Goal: Communication & Community: Answer question/provide support

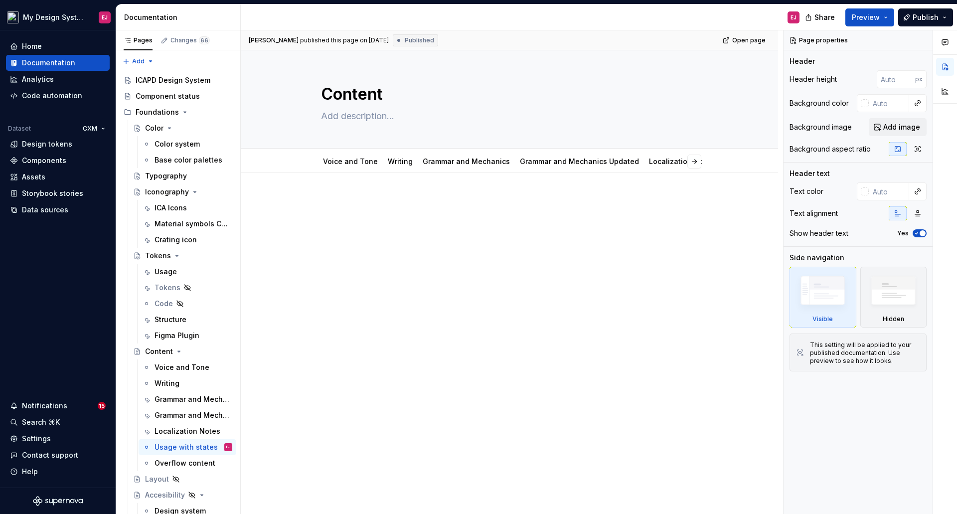
scroll to position [5966, 0]
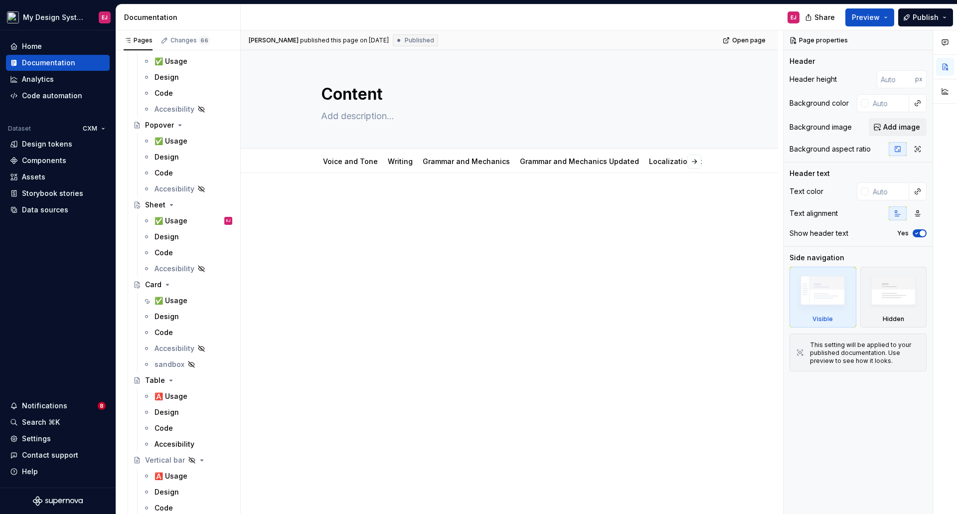
type textarea "*"
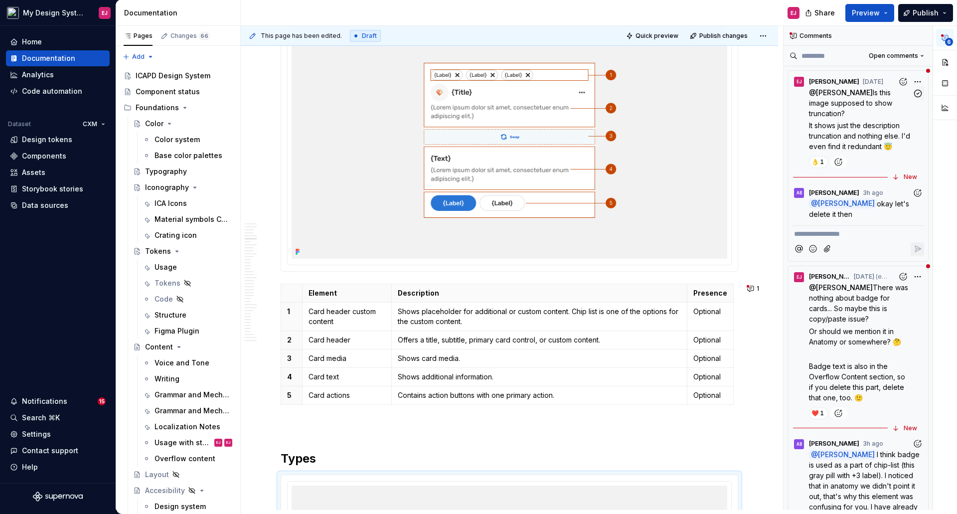
click at [847, 105] on span "Is this image supposed to show truncation?" at bounding box center [851, 102] width 85 height 29
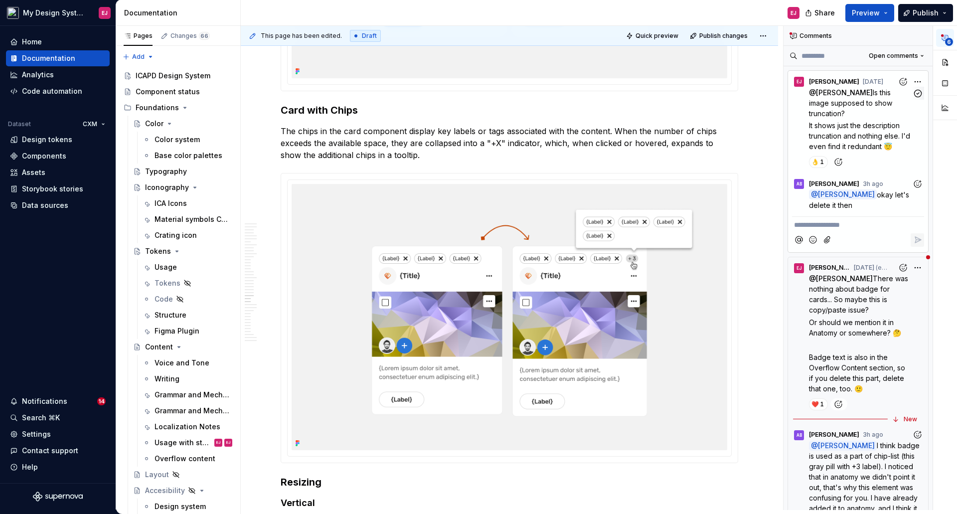
scroll to position [8433, 0]
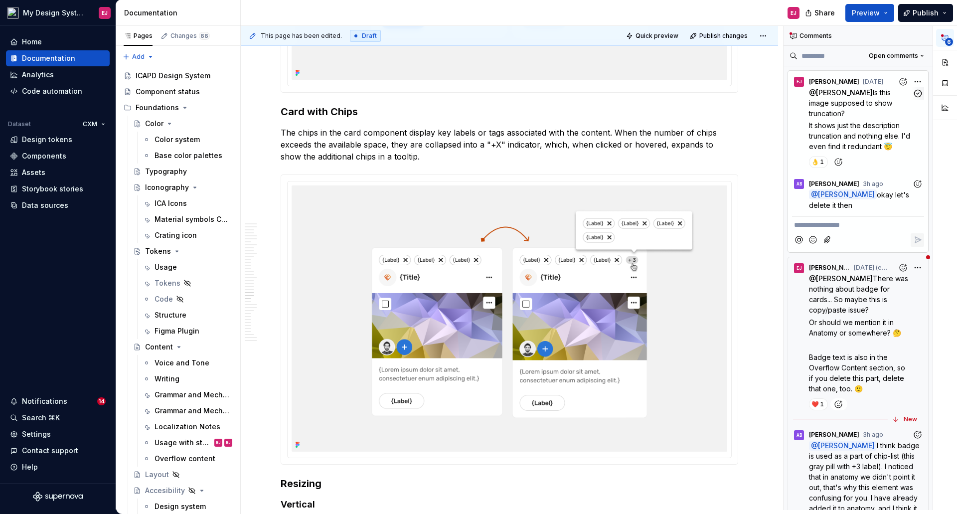
click at [837, 106] on span "Is this image supposed to show truncation?" at bounding box center [851, 102] width 85 height 29
click at [847, 86] on span "[PERSON_NAME] [DATE]" at bounding box center [846, 82] width 74 height 10
click at [833, 180] on span "[PERSON_NAME]" at bounding box center [834, 184] width 50 height 8
click at [849, 292] on span "There was nothing about badge for cards... So maybe this is copy/paste issue?" at bounding box center [859, 294] width 101 height 40
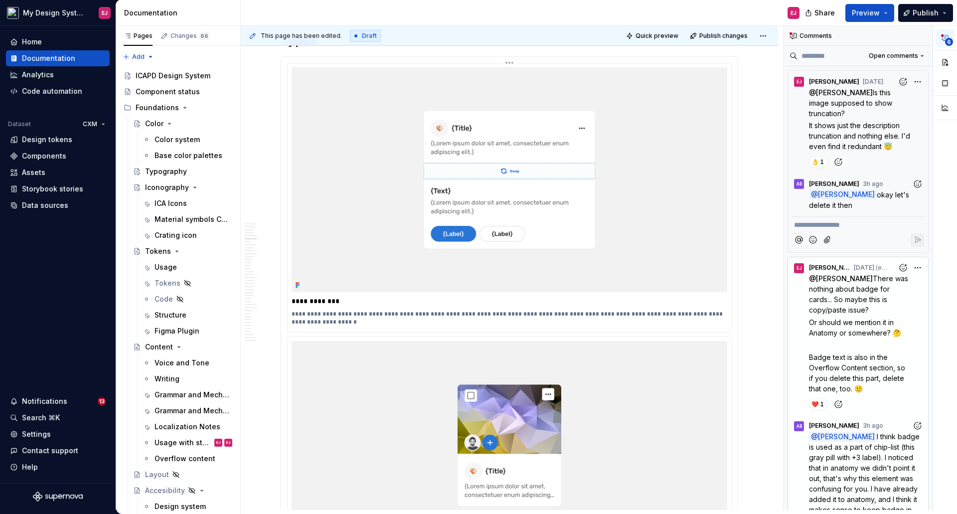
scroll to position [2541, 0]
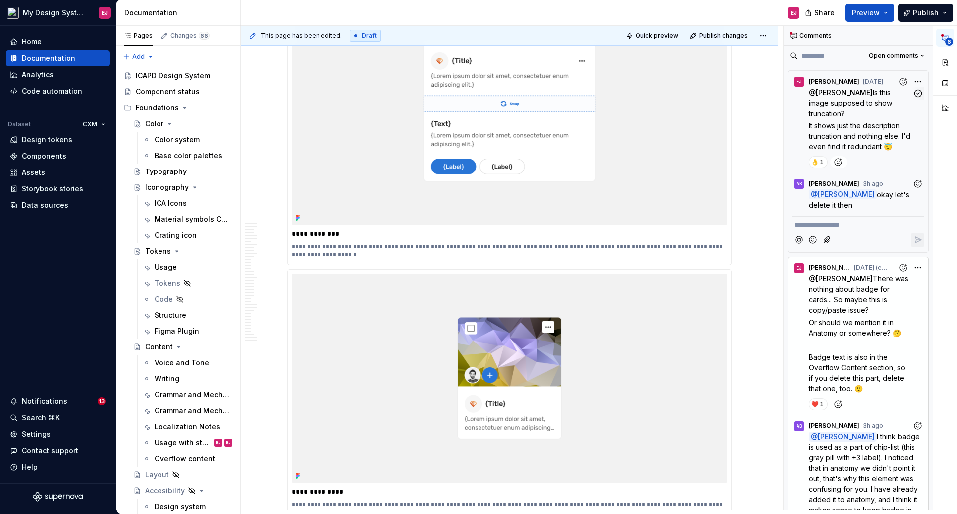
click at [848, 148] on span "It shows just the description truncation and nothing else. I'd even find it red…" at bounding box center [860, 135] width 103 height 29
click at [854, 305] on p "@ [PERSON_NAME] There was nothing about badge for cards... So maybe this is cop…" at bounding box center [860, 294] width 103 height 42
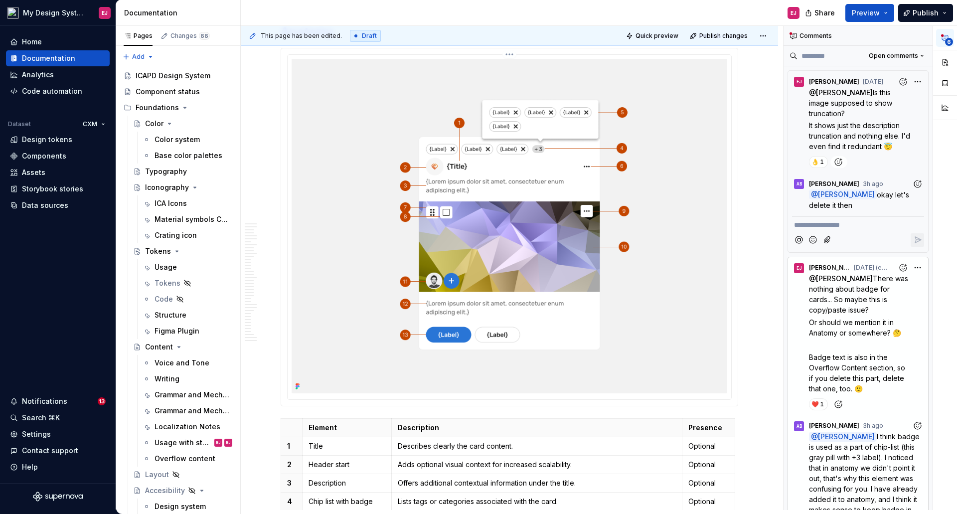
scroll to position [1773, 0]
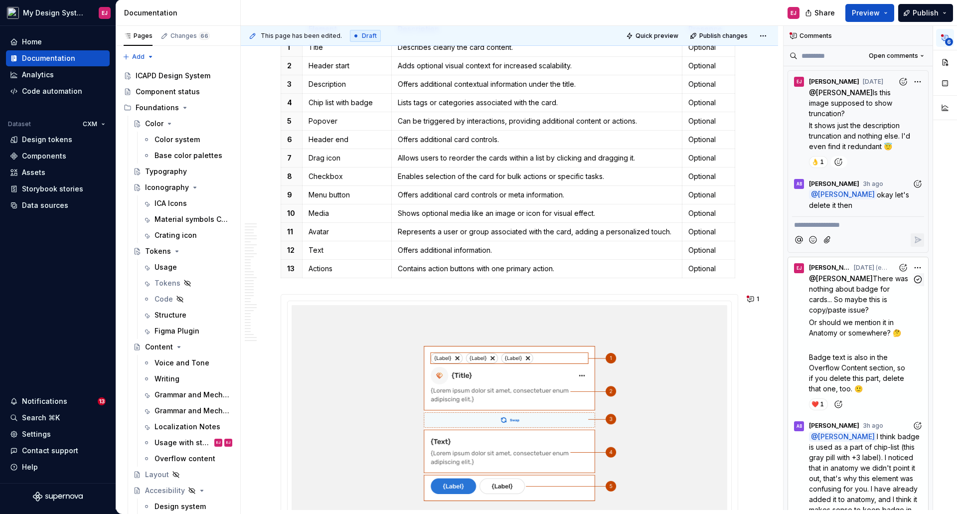
click at [850, 294] on p "@ [PERSON_NAME] There was nothing about badge for cards... So maybe this is cop…" at bounding box center [860, 294] width 103 height 42
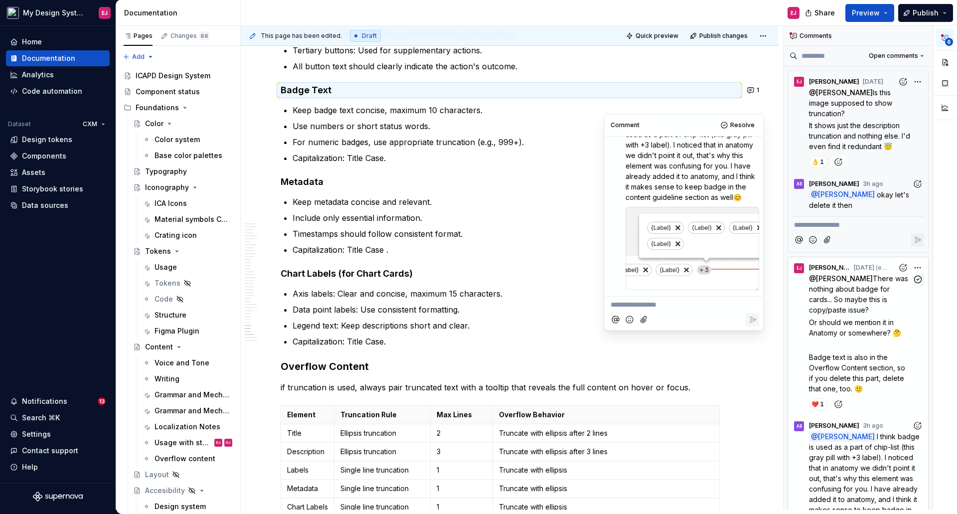
scroll to position [10043, 0]
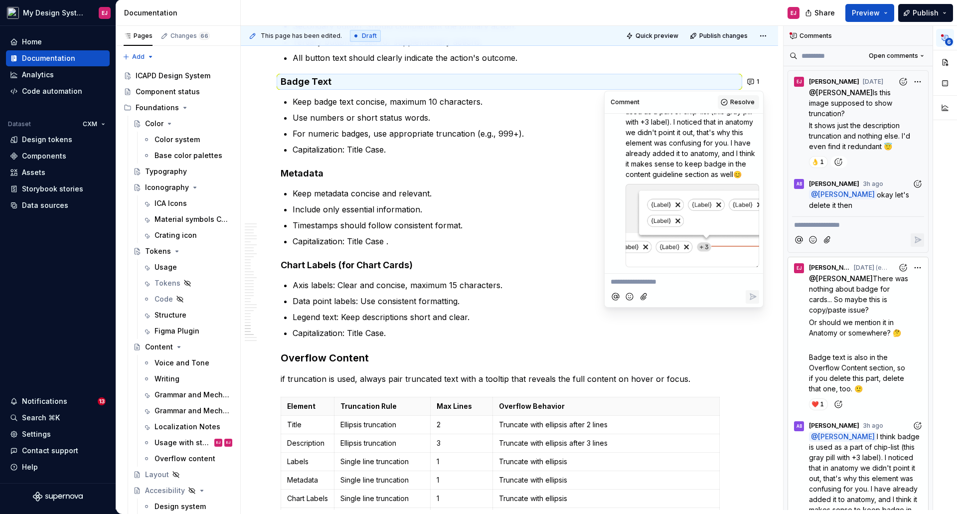
click at [739, 98] on button "Resolve" at bounding box center [737, 102] width 41 height 14
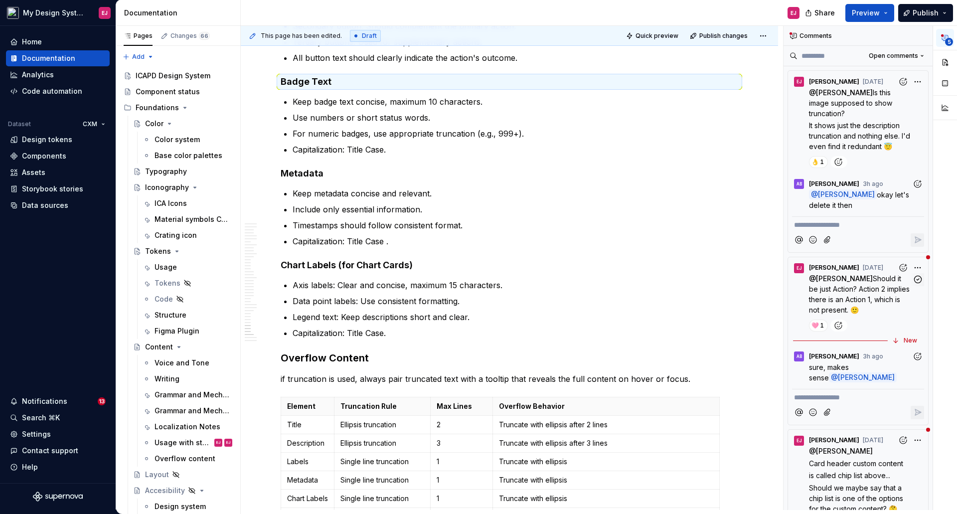
click at [858, 284] on span "Should it be just Action? Action 2 implies there is an Action 1, which is not p…" at bounding box center [860, 294] width 103 height 40
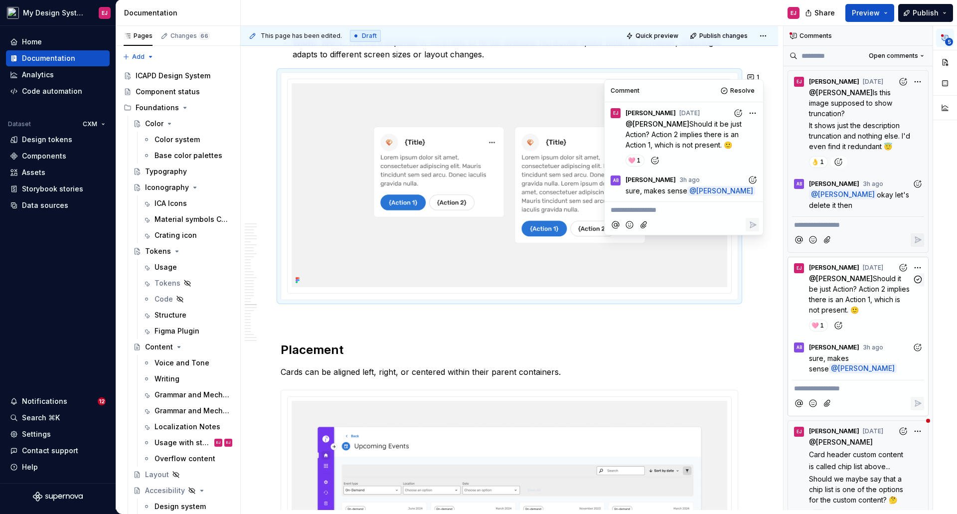
scroll to position [8967, 0]
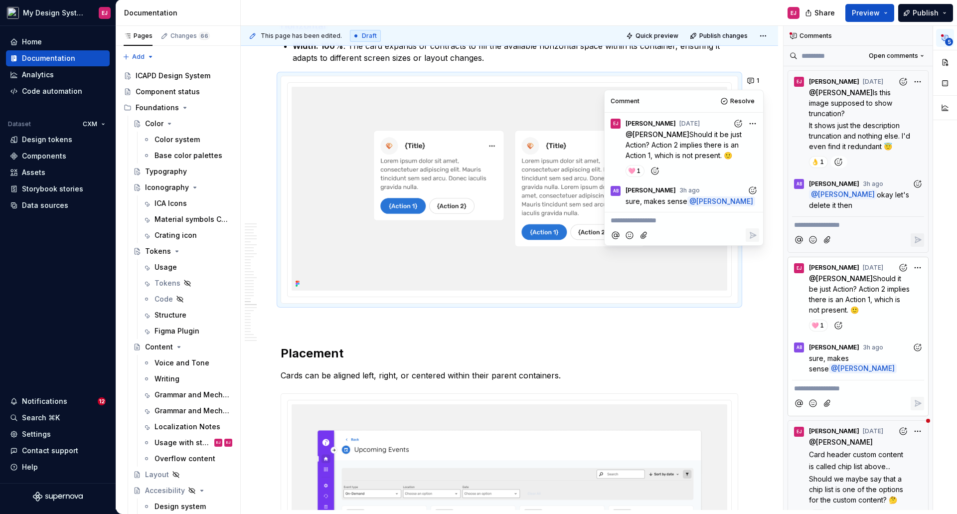
click at [611, 316] on p at bounding box center [508, 321] width 457 height 12
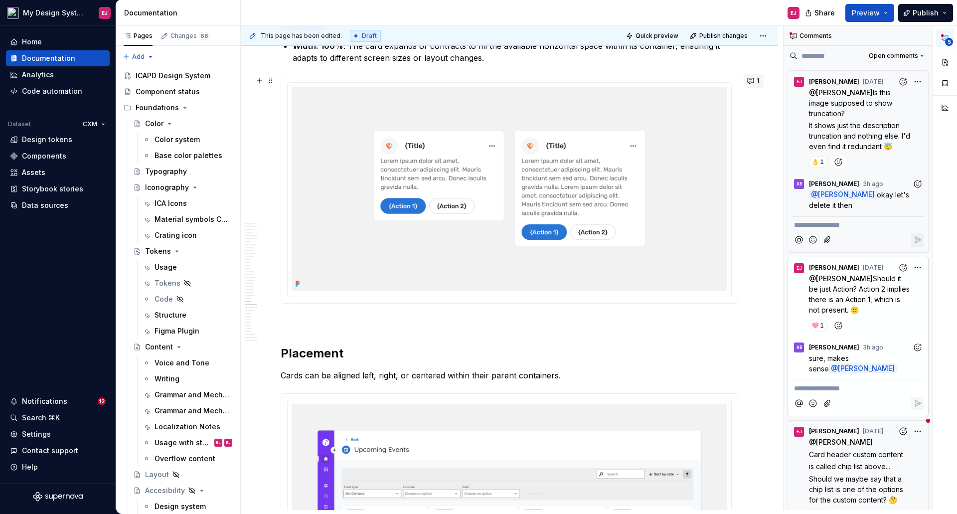
click at [752, 77] on button "1" at bounding box center [753, 81] width 19 height 14
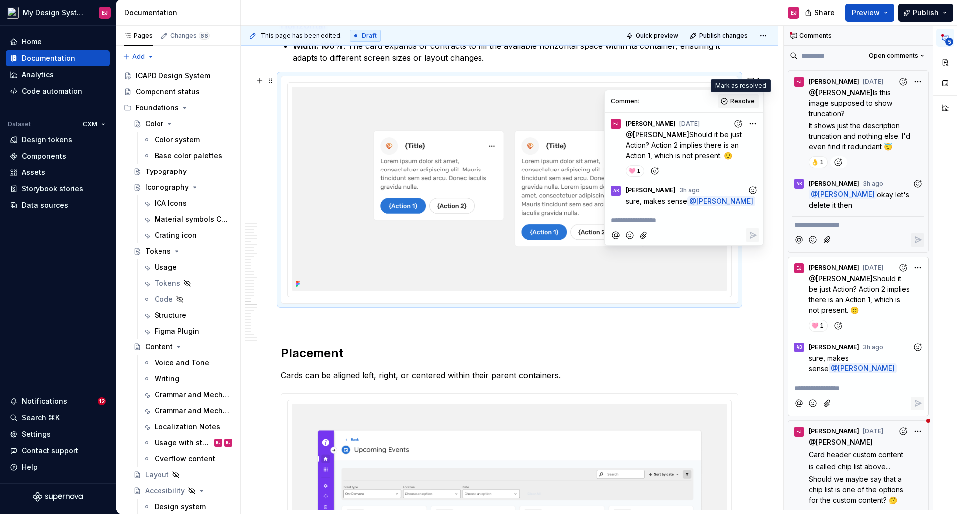
click at [744, 97] on span "Resolve" at bounding box center [742, 101] width 24 height 8
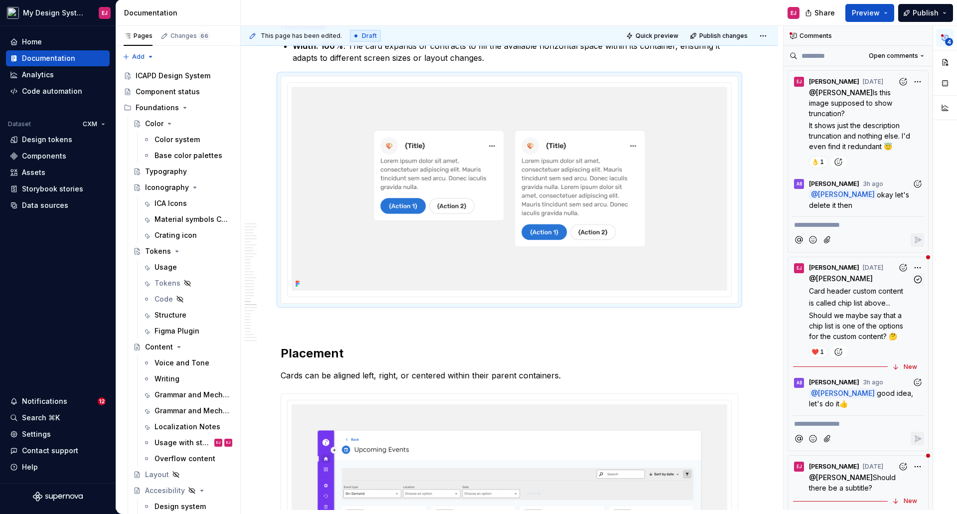
click at [854, 303] on span "is called chip list above..." at bounding box center [849, 302] width 81 height 8
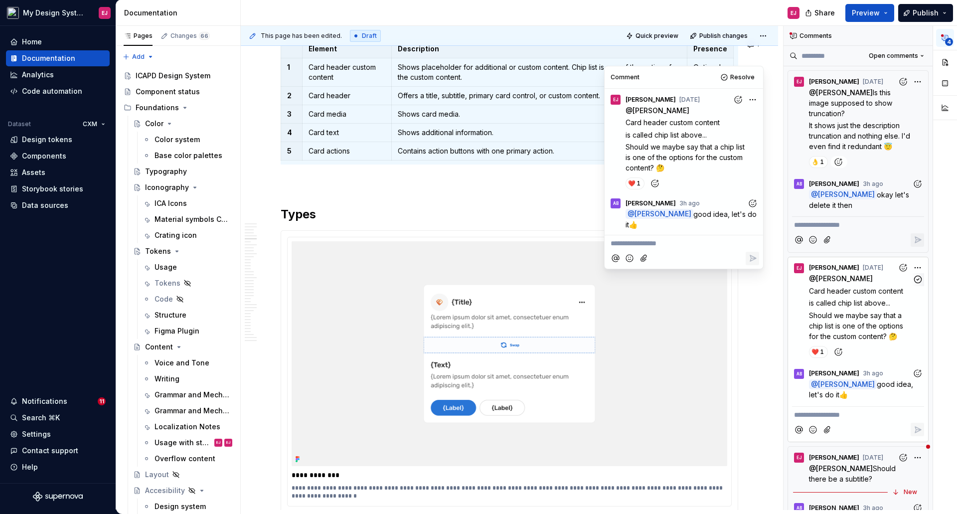
scroll to position [2263, 0]
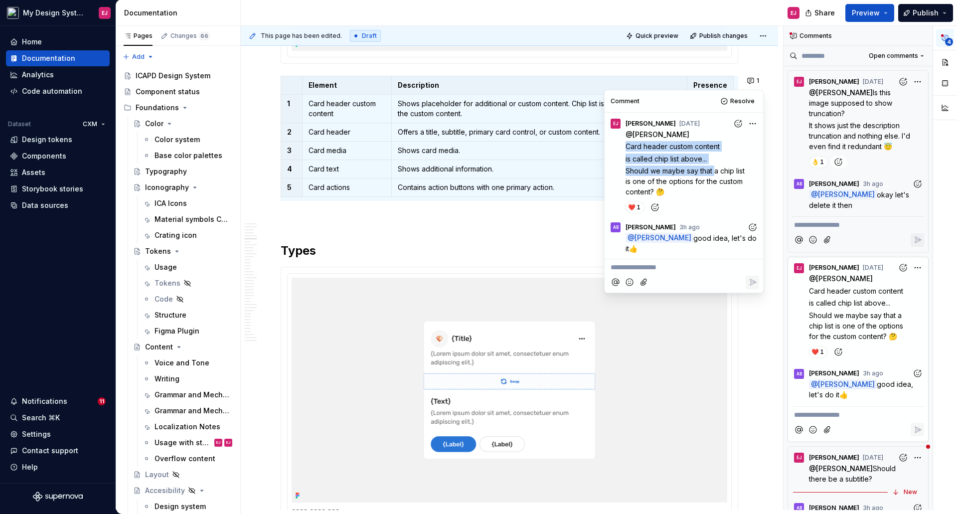
drag, startPoint x: 624, startPoint y: 147, endPoint x: 714, endPoint y: 167, distance: 92.0
click at [714, 167] on div "@ [PERSON_NAME] Card header custom content is called chip list above... Should …" at bounding box center [683, 171] width 150 height 84
click at [573, 119] on p "Shows placeholder for additional or custom content. Chip list is one of the opt…" at bounding box center [539, 109] width 283 height 20
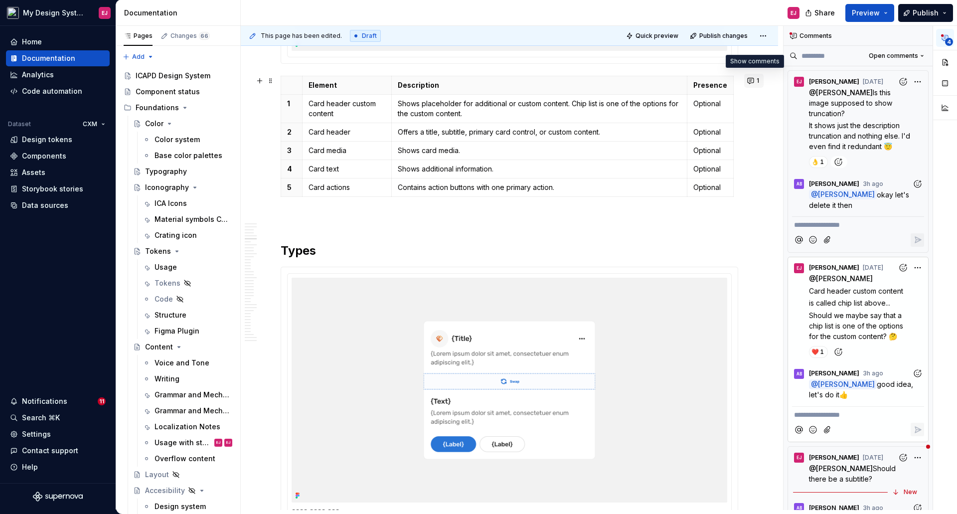
click at [746, 79] on button "1" at bounding box center [753, 81] width 19 height 14
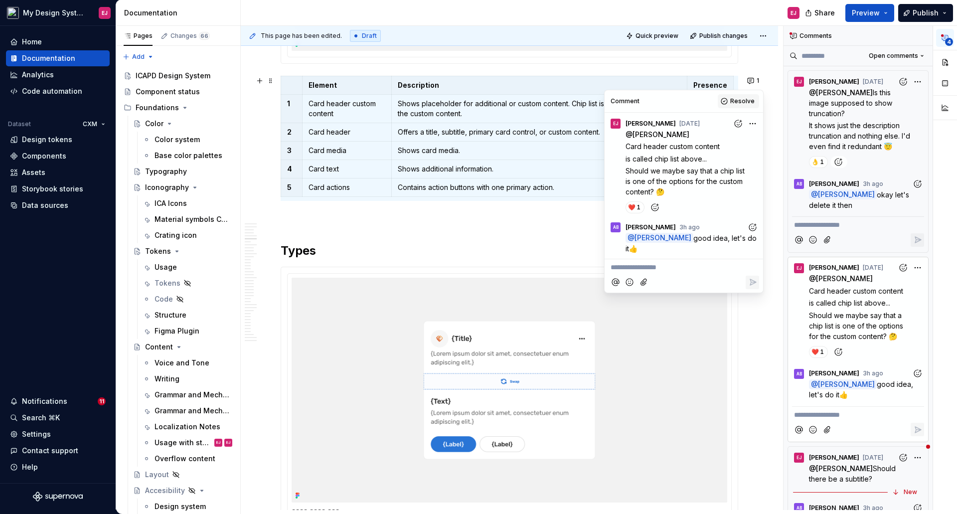
click at [745, 98] on span "Resolve" at bounding box center [742, 101] width 24 height 8
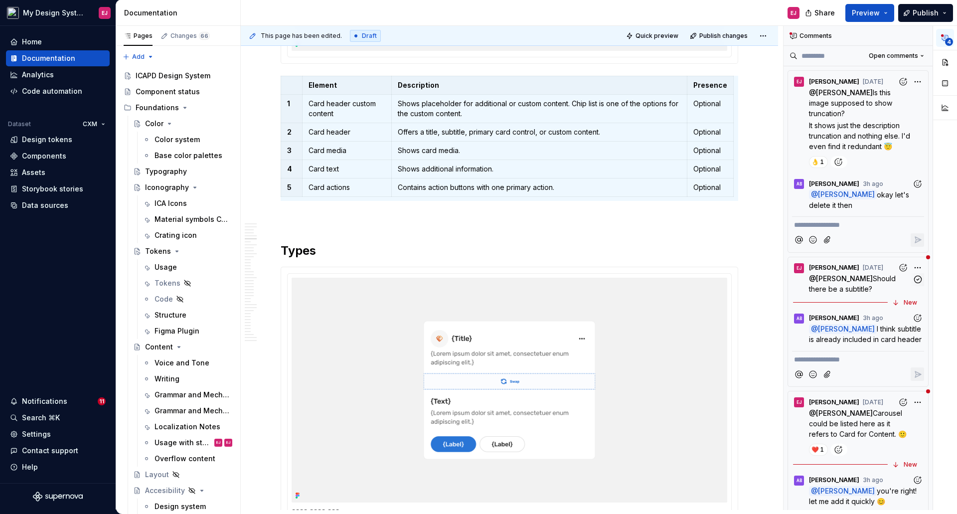
click at [857, 283] on p "@ [PERSON_NAME] Should there be a subtitle?" at bounding box center [860, 283] width 103 height 21
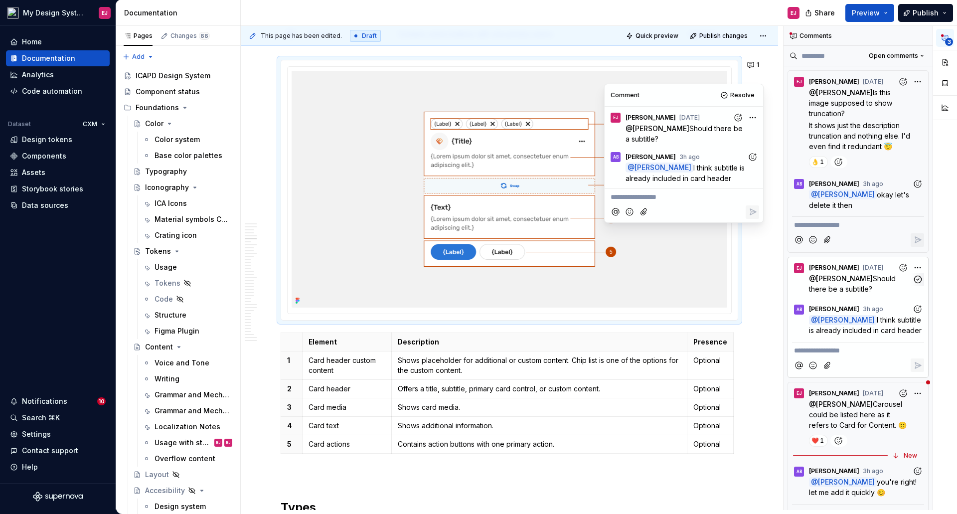
scroll to position [1991, 0]
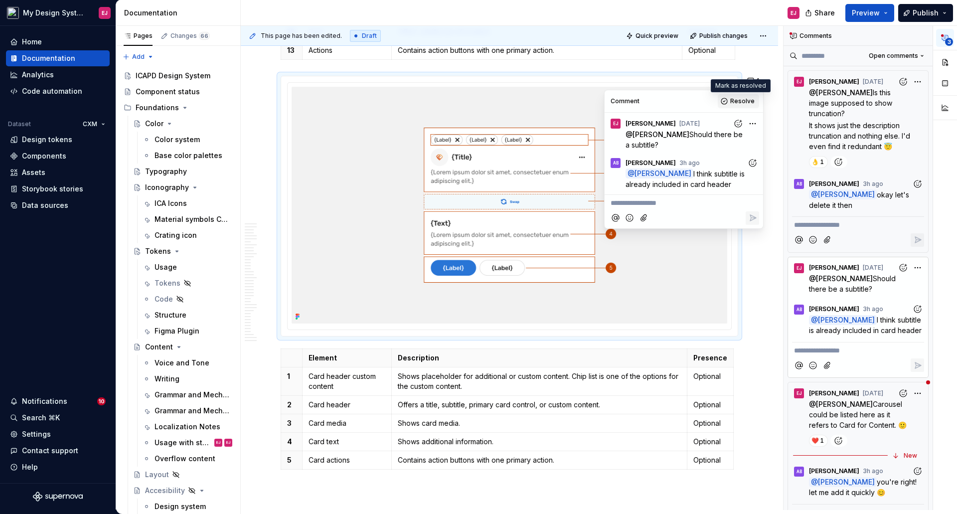
click at [744, 102] on span "Resolve" at bounding box center [742, 101] width 24 height 8
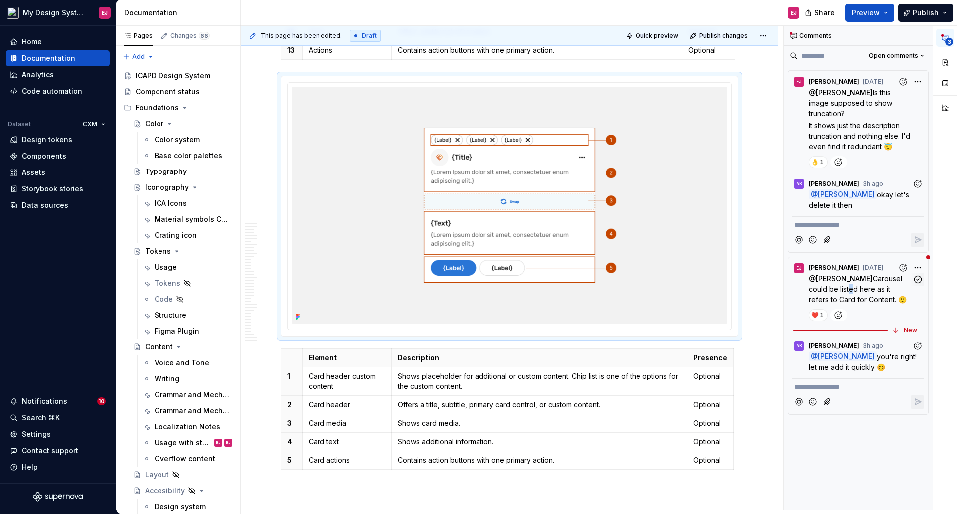
click at [847, 280] on span "Carousel could be listed here as it refers to Card for Content. 🙂" at bounding box center [858, 288] width 98 height 29
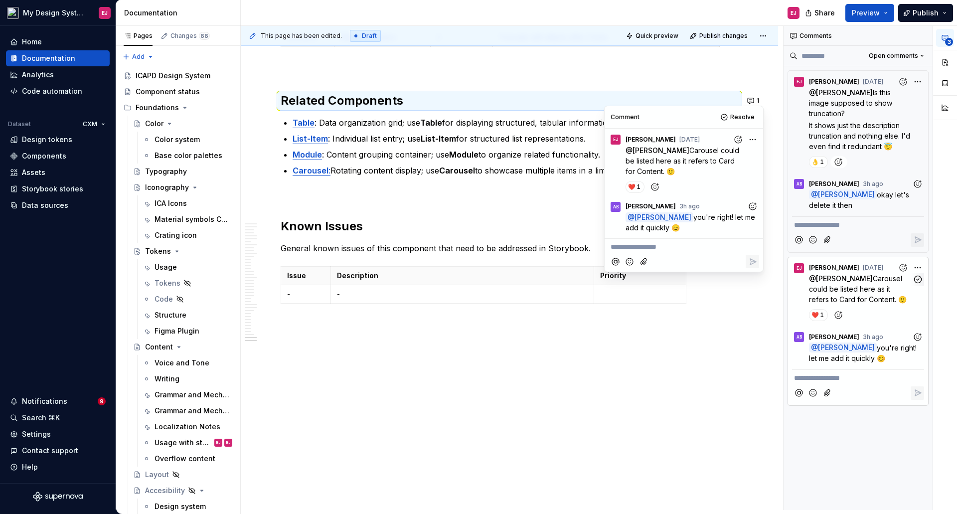
scroll to position [10546, 0]
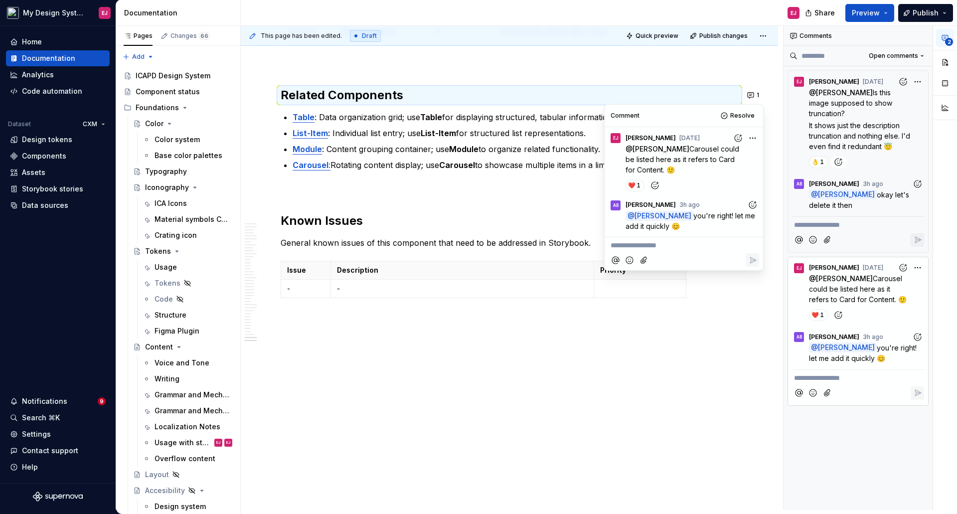
click at [577, 187] on p at bounding box center [508, 189] width 457 height 12
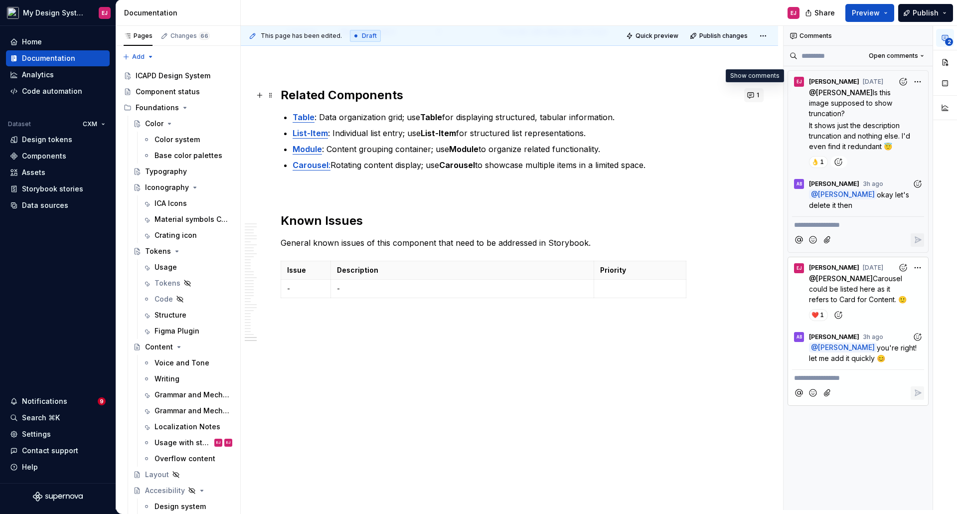
click at [755, 95] on button "1" at bounding box center [753, 95] width 19 height 14
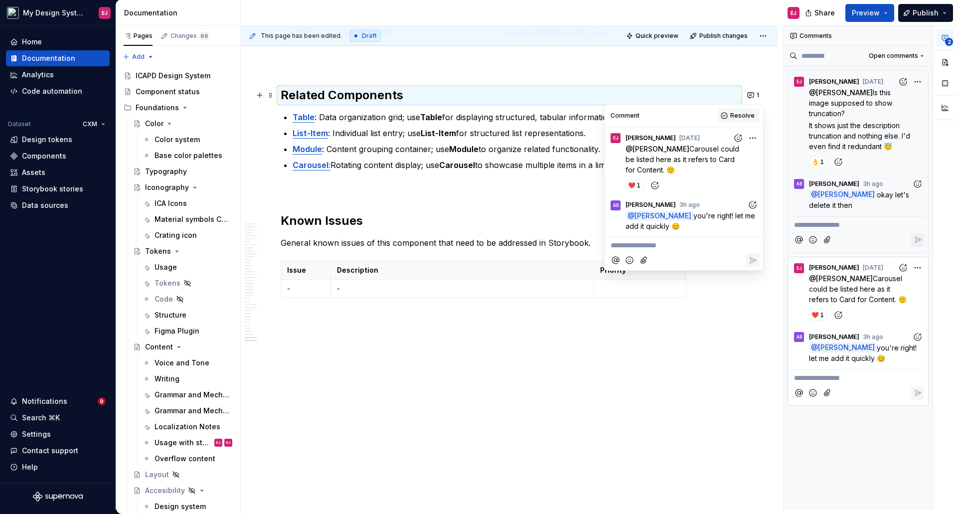
click at [743, 112] on span "Resolve" at bounding box center [742, 116] width 24 height 8
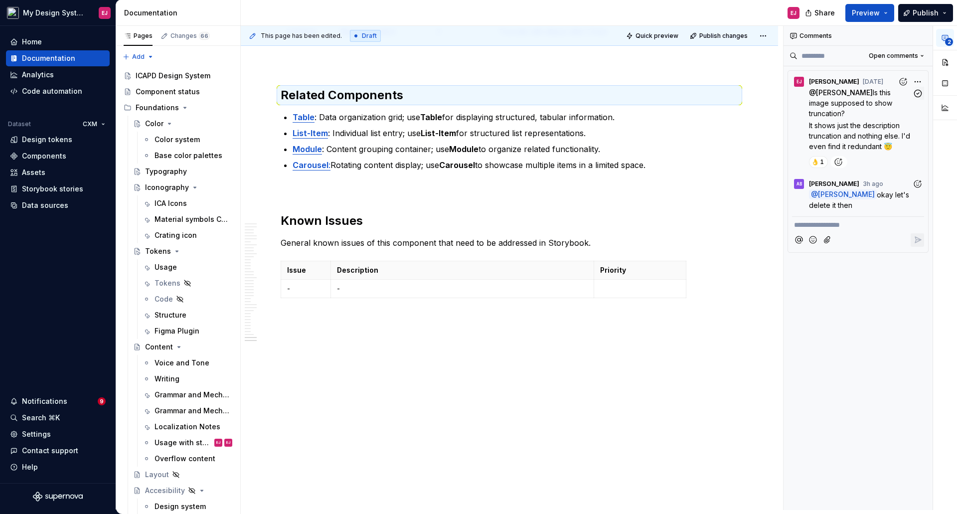
click at [838, 101] on span "Is this image supposed to show truncation?" at bounding box center [851, 102] width 85 height 29
click at [870, 92] on span "Is this image supposed to show truncation?" at bounding box center [851, 102] width 85 height 29
click at [914, 92] on icon "button" at bounding box center [917, 93] width 9 height 9
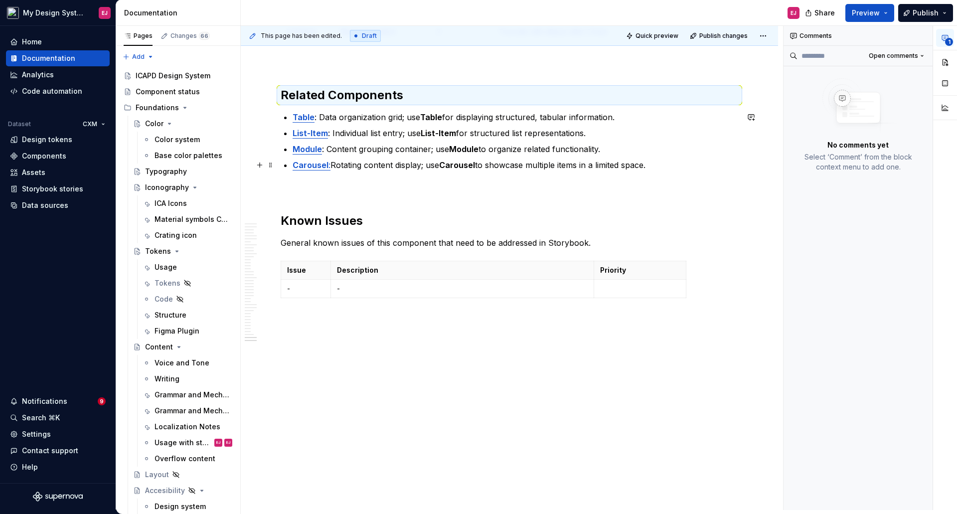
click at [706, 162] on p "Carousel : Rotating content display; use Carousel to showcase multiple items in…" at bounding box center [514, 165] width 445 height 12
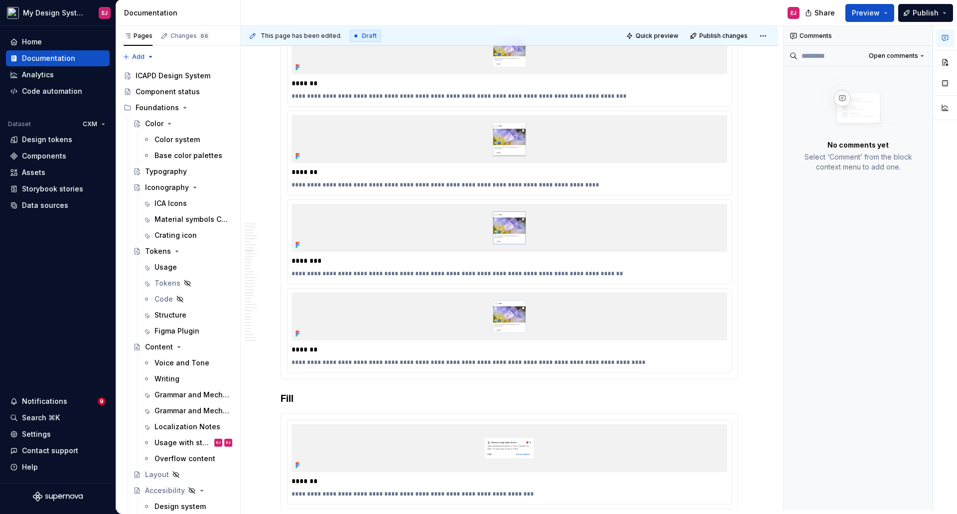
scroll to position [5032, 0]
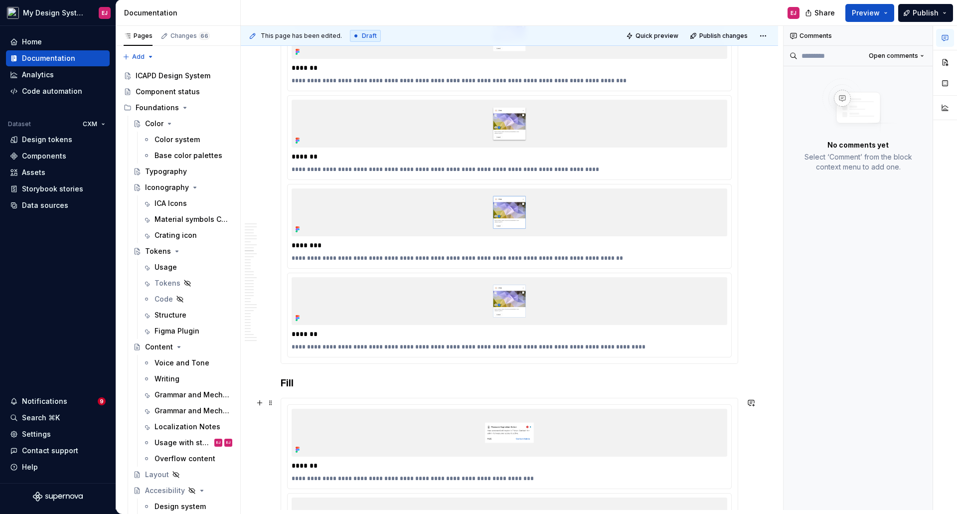
type textarea "*"
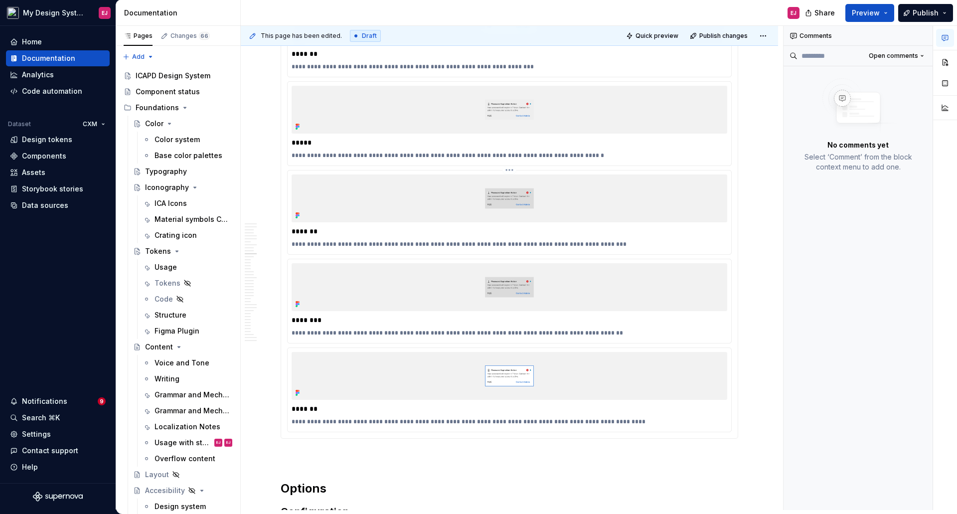
scroll to position [5431, 0]
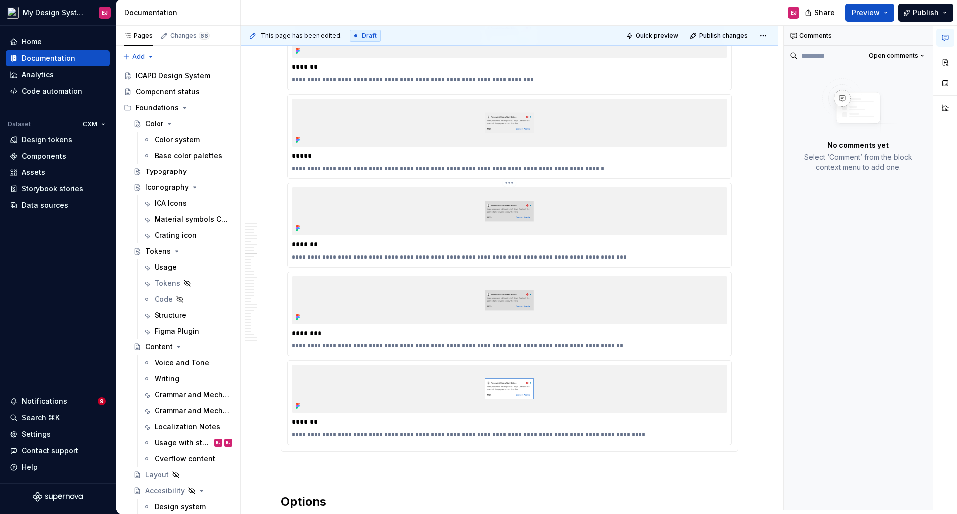
click at [303, 258] on p "**********" at bounding box center [508, 257] width 435 height 8
drag, startPoint x: 303, startPoint y: 346, endPoint x: 312, endPoint y: 354, distance: 12.4
click at [304, 346] on p "**********" at bounding box center [508, 346] width 435 height 8
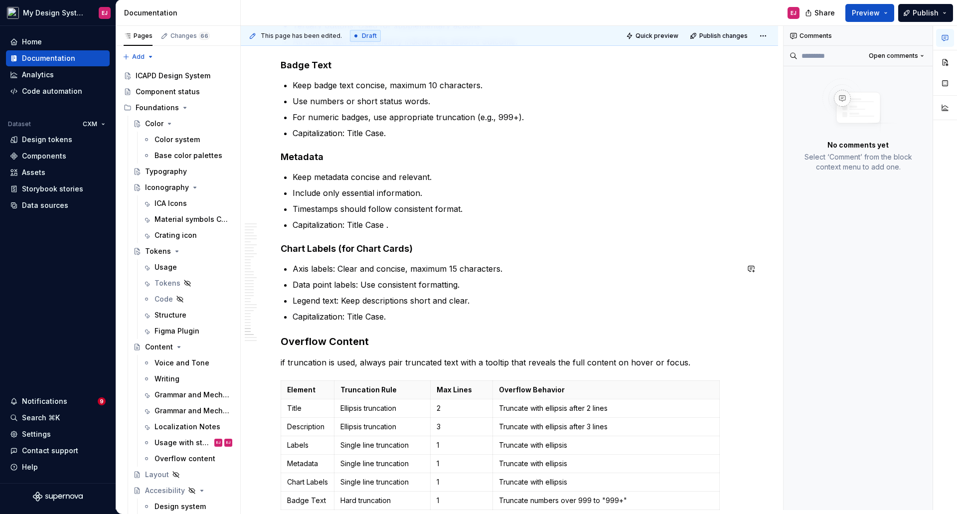
scroll to position [10114, 0]
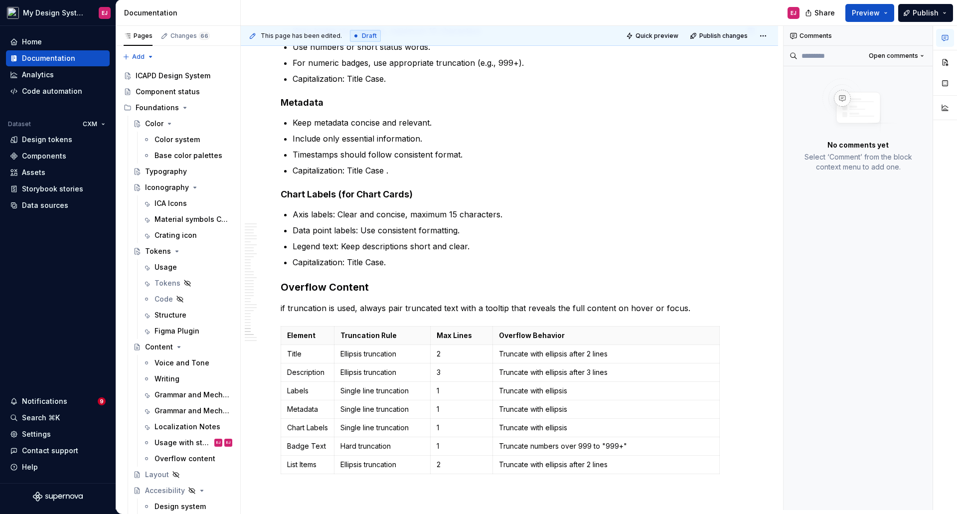
type textarea "*"
click at [284, 307] on p "if truncation is used, always pair truncated text with a tooltip that reveals t…" at bounding box center [508, 308] width 457 height 12
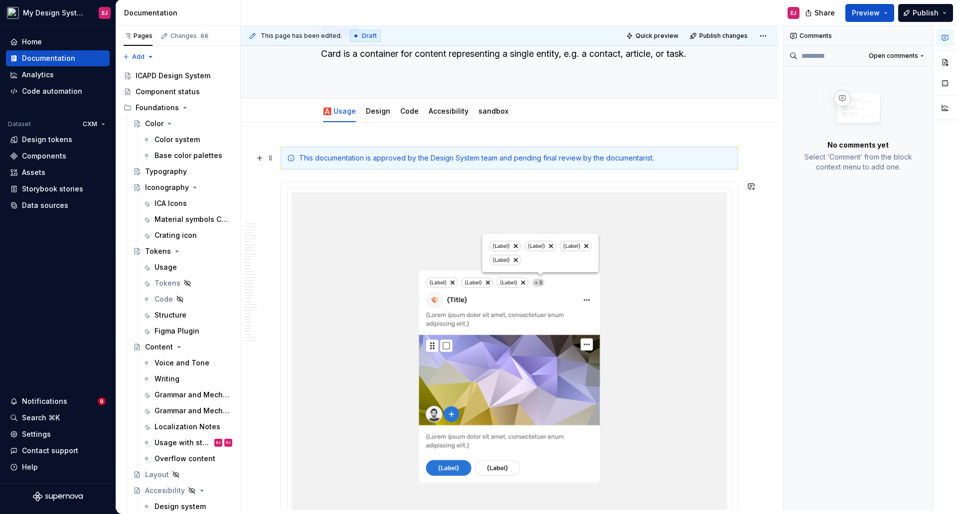
scroll to position [0, 0]
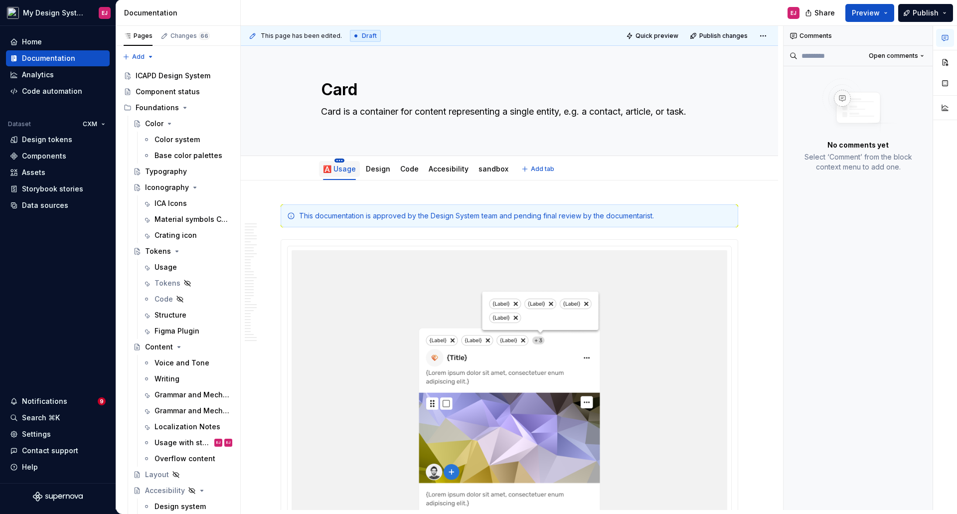
click at [338, 160] on html "My Design System EJ Home Documentation Analytics Code automation Dataset CXM De…" at bounding box center [478, 257] width 957 height 514
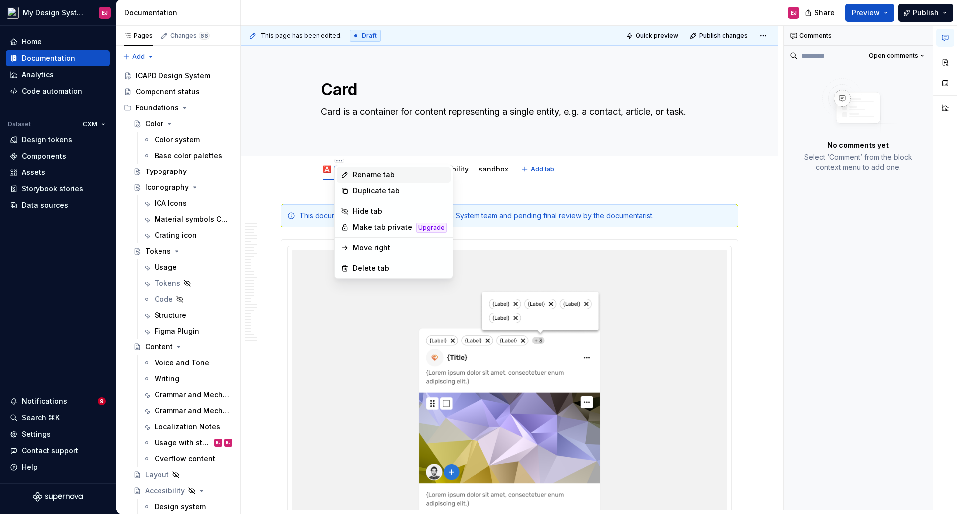
type textarea "*"
click at [371, 175] on div "Rename tab" at bounding box center [400, 175] width 94 height 10
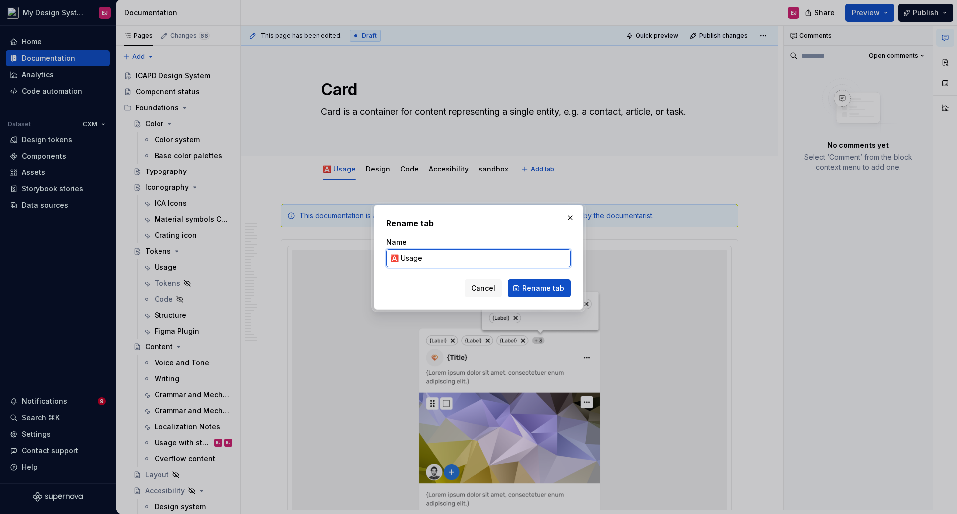
drag, startPoint x: 399, startPoint y: 259, endPoint x: 364, endPoint y: 263, distance: 35.7
click at [364, 263] on div "Rename tab Name 🅰️ Usage Cancel Rename tab" at bounding box center [478, 257] width 957 height 514
paste input "✅"
type input "✅ Usage"
click at [558, 287] on span "Rename tab" at bounding box center [543, 288] width 42 height 10
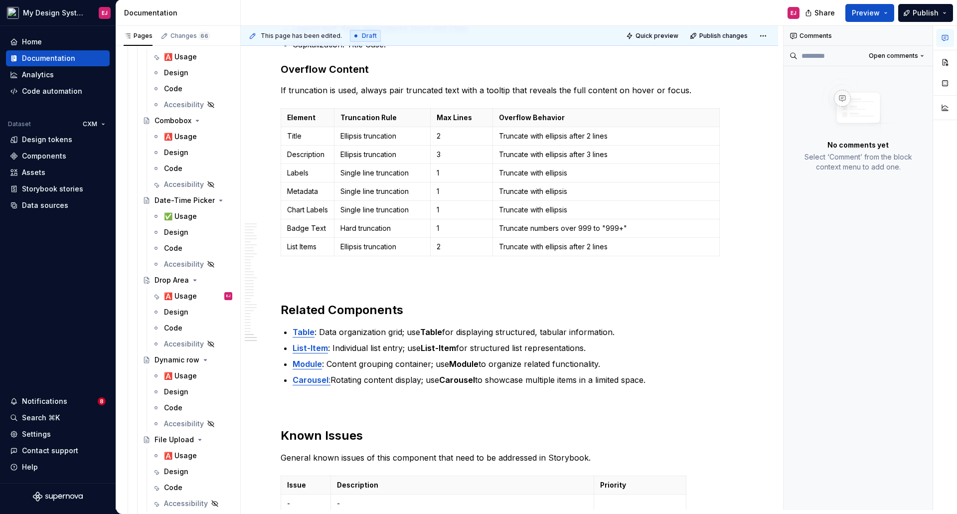
scroll to position [10343, 0]
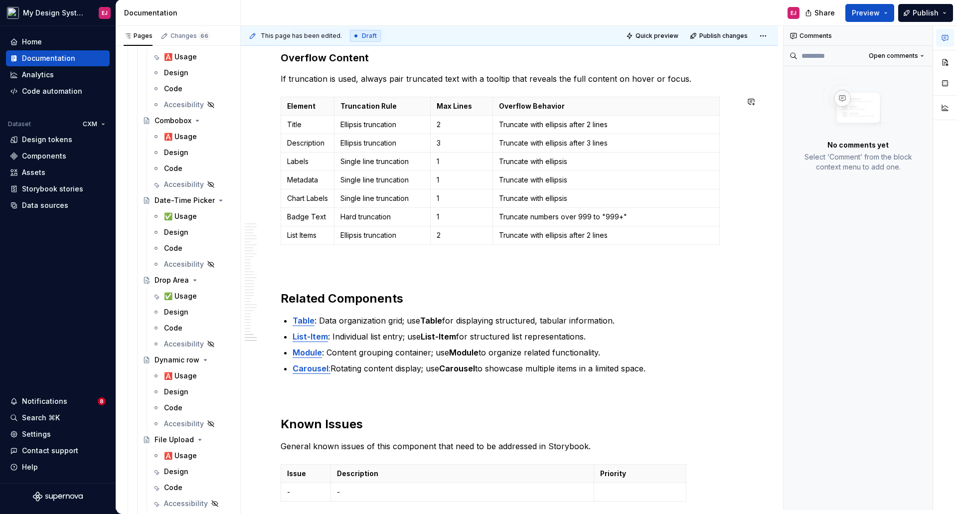
type textarea "*"
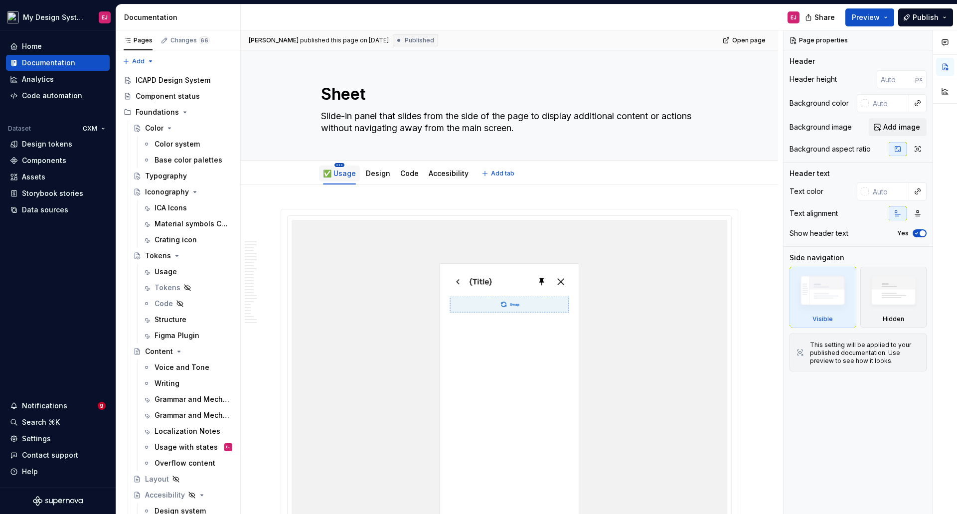
click at [340, 163] on html "My Design System EJ Home Documentation Analytics Code automation Dataset CXM De…" at bounding box center [478, 257] width 957 height 514
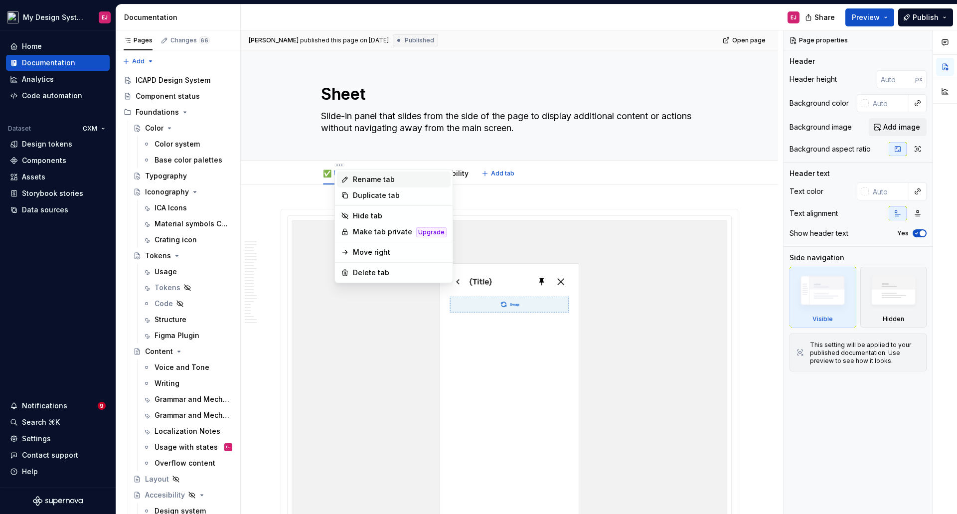
click at [373, 177] on div "Rename tab" at bounding box center [400, 179] width 94 height 10
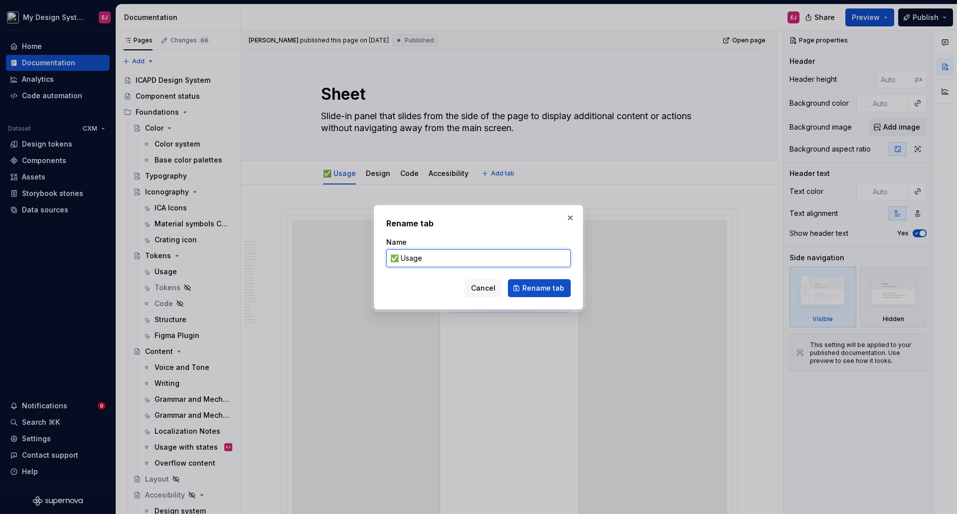
drag, startPoint x: 400, startPoint y: 257, endPoint x: 349, endPoint y: 257, distance: 50.8
click at [349, 257] on div "Rename tab Name ✅ Usage Cancel Rename tab" at bounding box center [478, 257] width 957 height 514
click at [479, 292] on span "Cancel" at bounding box center [483, 288] width 24 height 10
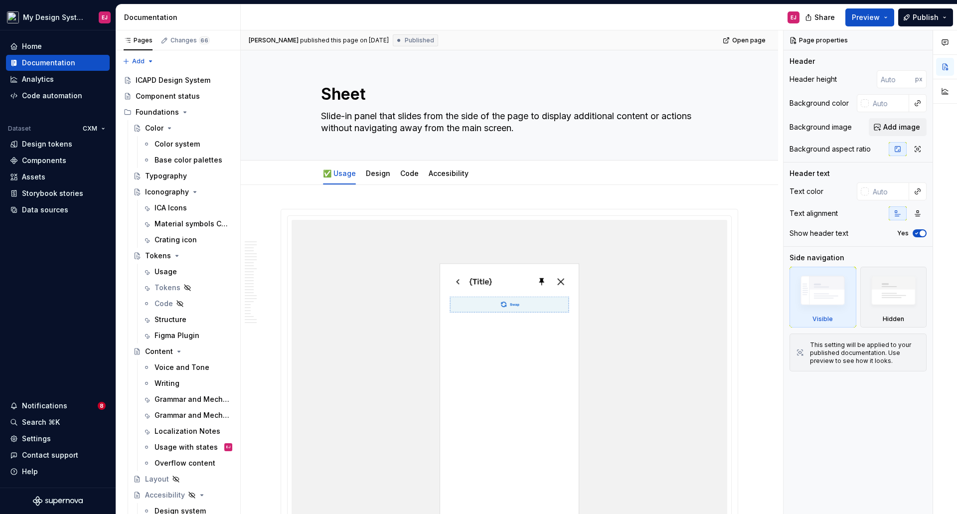
type textarea "*"
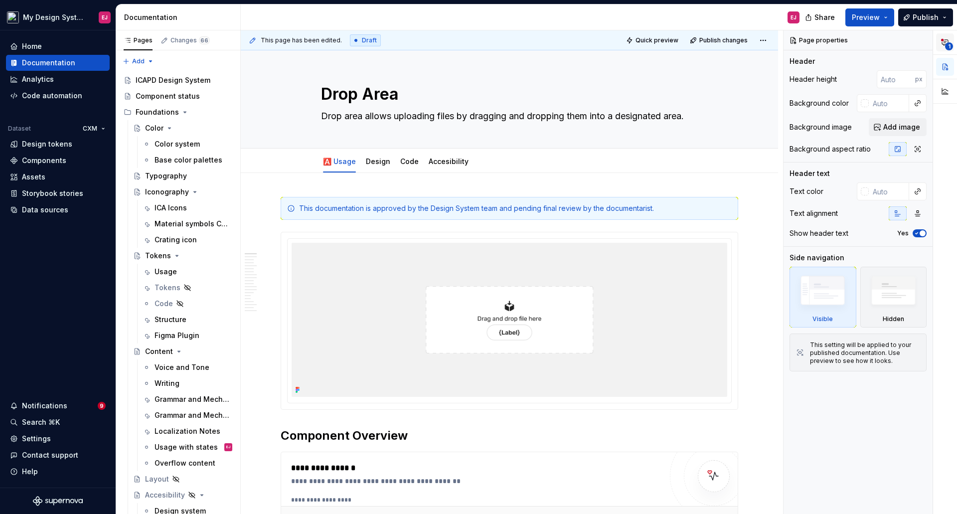
click at [945, 43] on icon "button" at bounding box center [945, 42] width 6 height 5
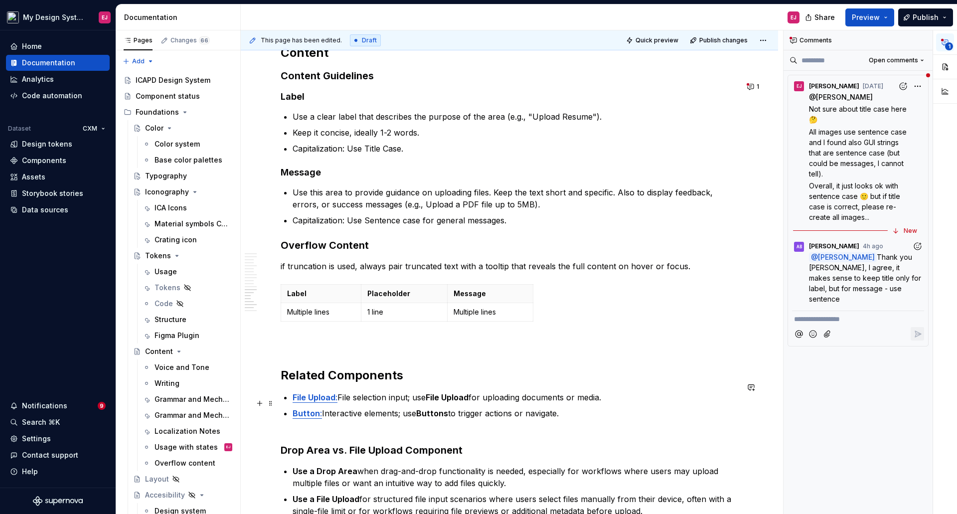
scroll to position [3338, 0]
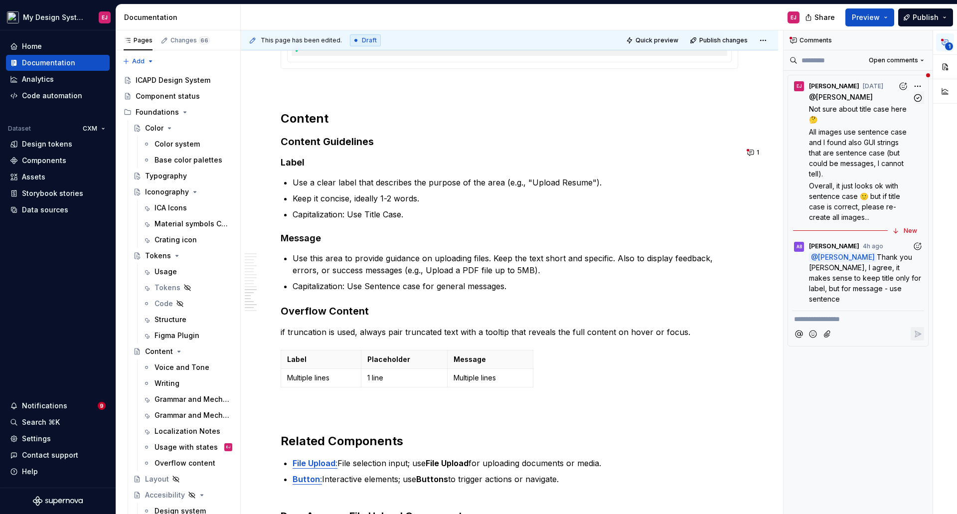
click at [850, 131] on span "All images use sentence case and I found also GUI strings that are sentence cas…" at bounding box center [859, 153] width 100 height 50
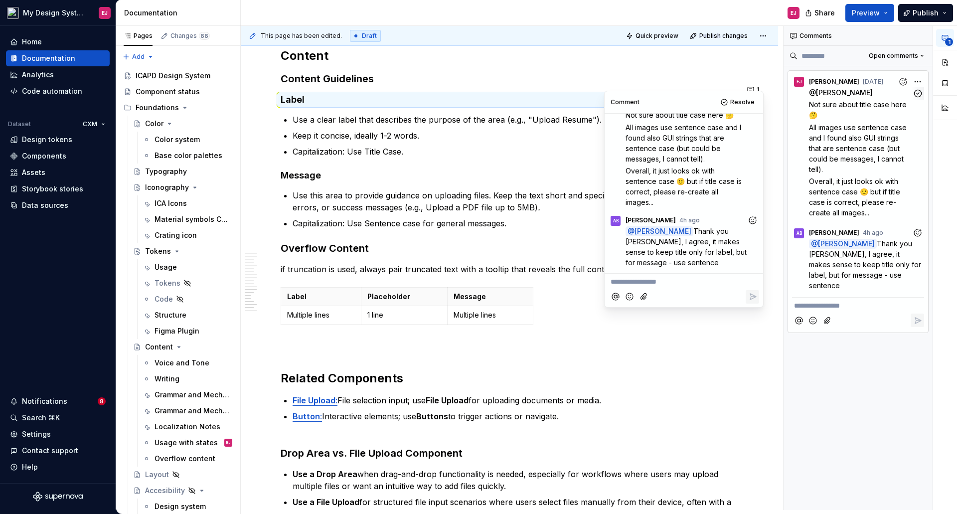
scroll to position [3404, 0]
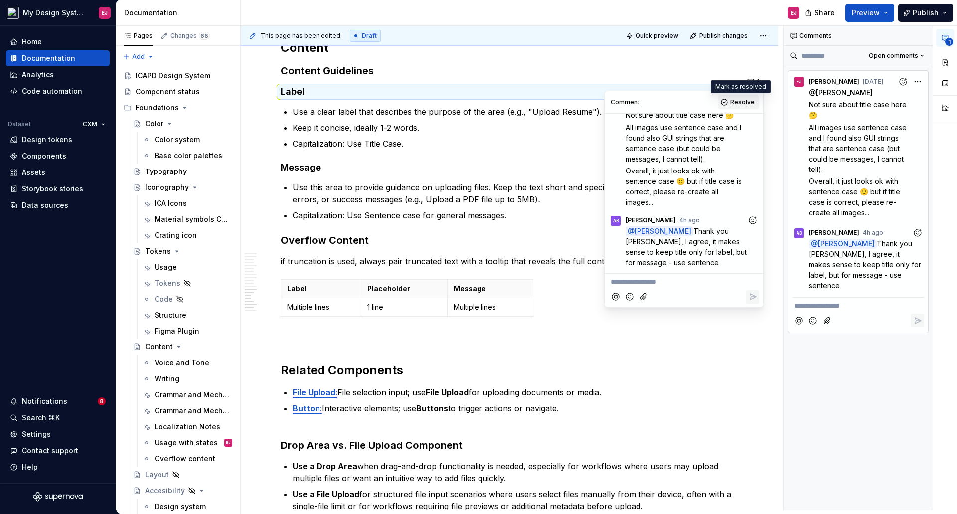
click at [741, 100] on span "Resolve" at bounding box center [742, 102] width 24 height 8
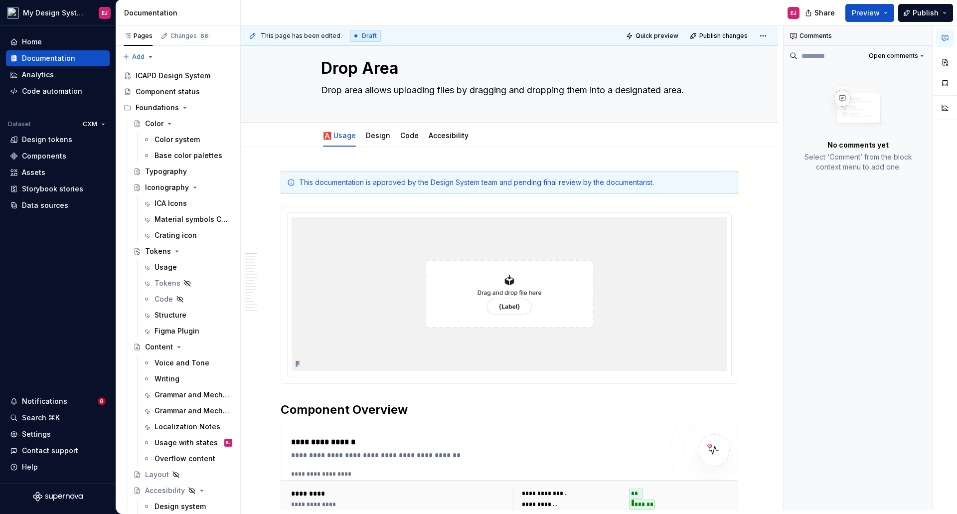
scroll to position [3, 0]
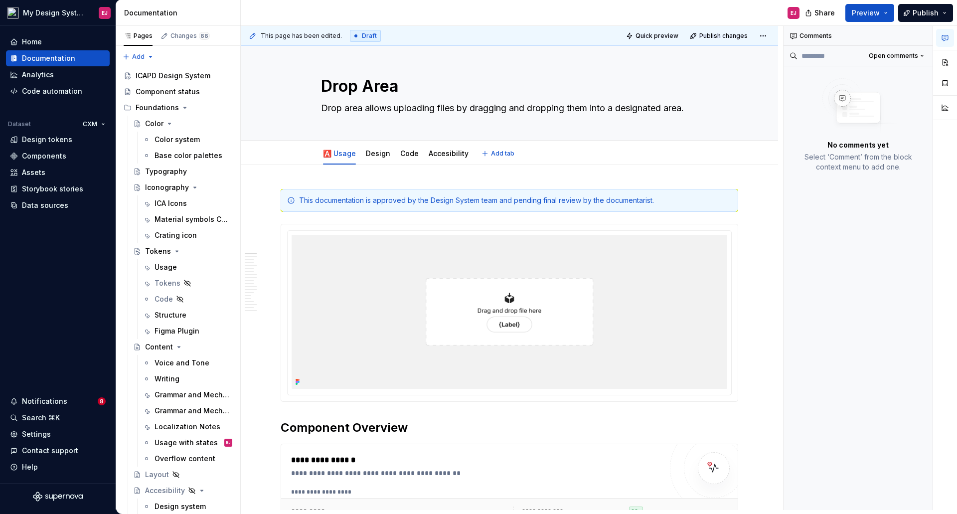
type textarea "*"
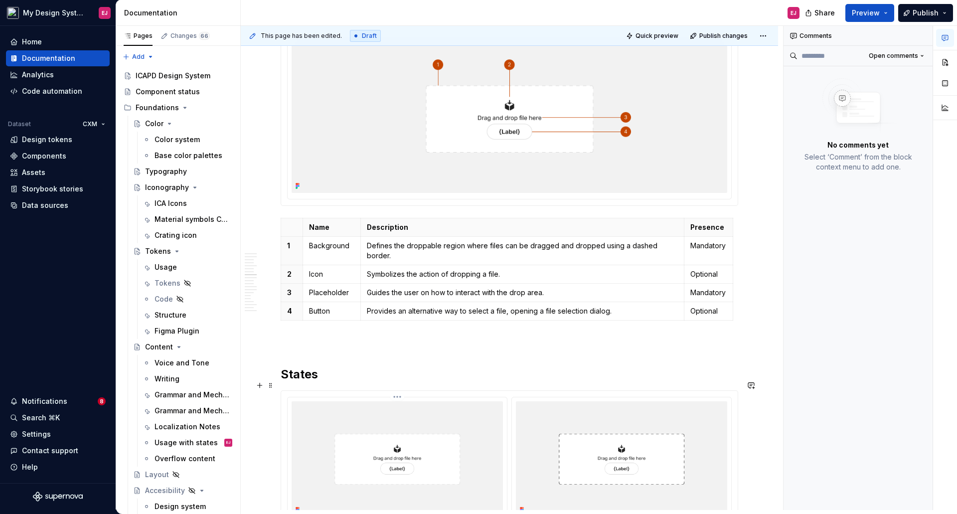
scroll to position [1843, 0]
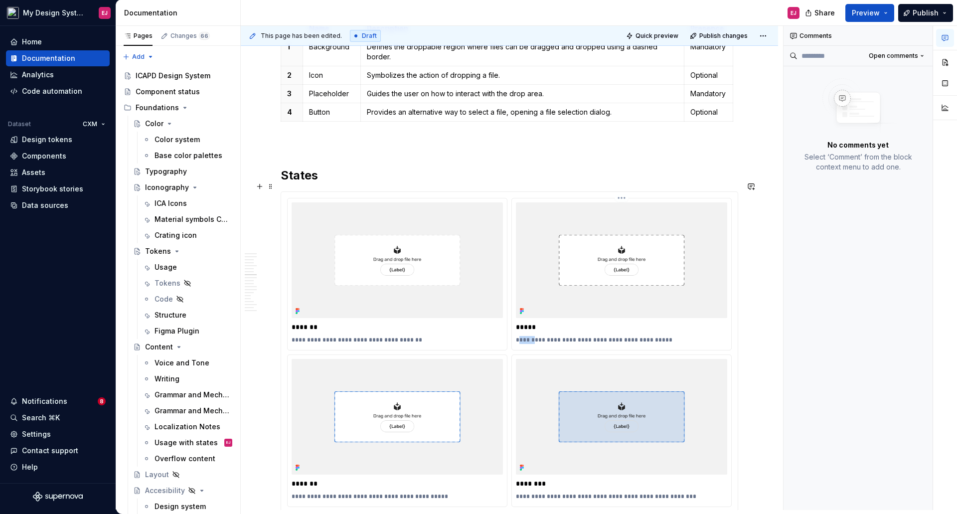
drag, startPoint x: 518, startPoint y: 329, endPoint x: 533, endPoint y: 331, distance: 15.6
click at [533, 336] on p "**********" at bounding box center [621, 340] width 211 height 8
drag, startPoint x: 541, startPoint y: 329, endPoint x: 514, endPoint y: 325, distance: 27.7
click at [514, 325] on div "**********" at bounding box center [621, 273] width 219 height 151
click at [292, 336] on p "**********" at bounding box center [396, 340] width 211 height 8
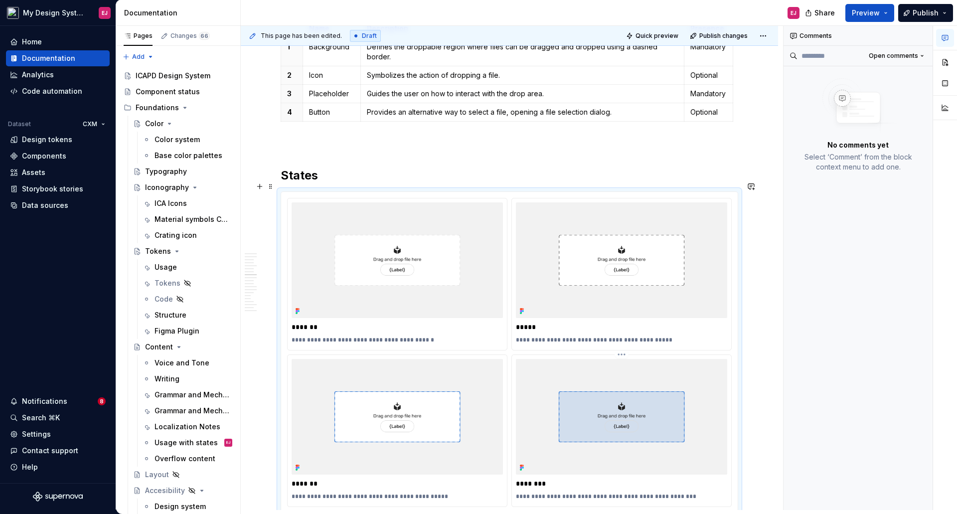
click at [515, 486] on div "**********" at bounding box center [621, 430] width 219 height 151
click at [517, 492] on p "**********" at bounding box center [621, 496] width 211 height 8
click at [518, 492] on p "**********" at bounding box center [621, 496] width 211 height 8
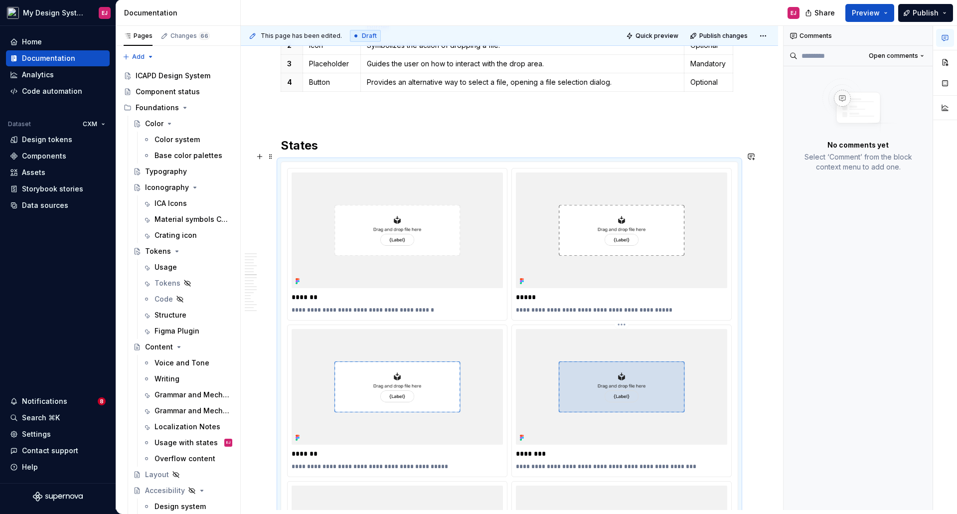
paste div
type textarea "*"
click at [545, 462] on p "**********" at bounding box center [621, 466] width 211 height 8
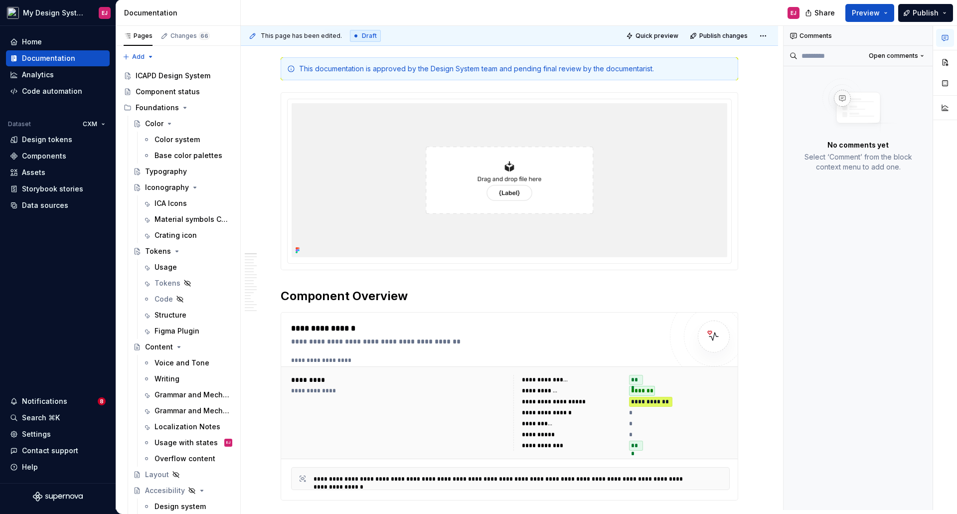
scroll to position [0, 0]
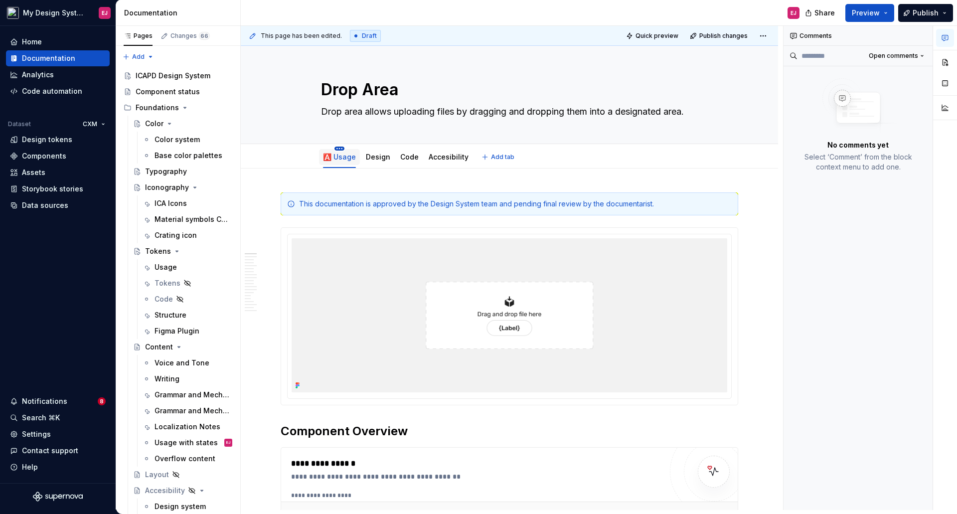
click at [335, 146] on html "My Design System EJ Home Documentation Analytics Code automation Dataset CXM De…" at bounding box center [478, 257] width 957 height 514
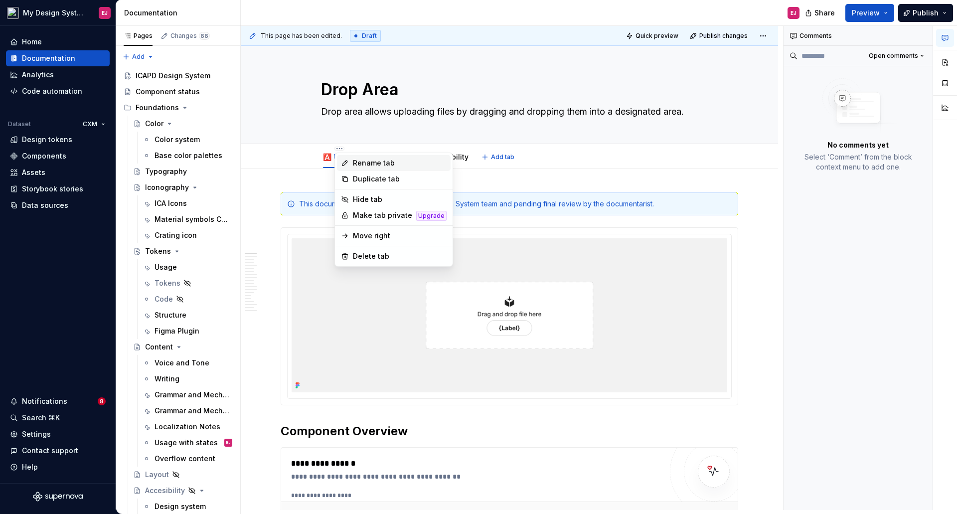
type textarea "*"
click at [364, 164] on div "Rename tab" at bounding box center [400, 163] width 94 height 10
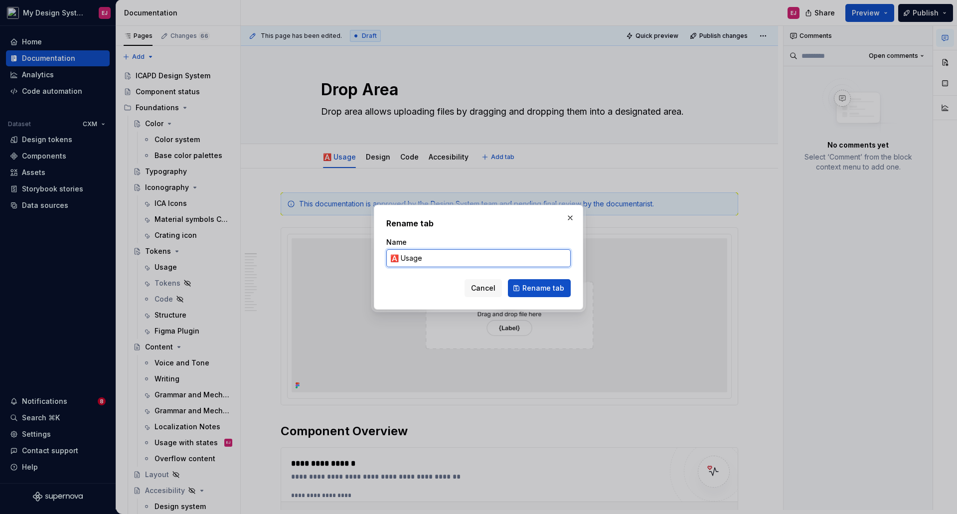
drag, startPoint x: 397, startPoint y: 260, endPoint x: 360, endPoint y: 264, distance: 36.6
click at [362, 263] on div "Rename tab Name 🅰️ Usage Cancel Rename tab" at bounding box center [478, 257] width 957 height 514
paste input "✅"
type input "✅ Usage"
click at [535, 288] on span "Rename tab" at bounding box center [543, 288] width 42 height 10
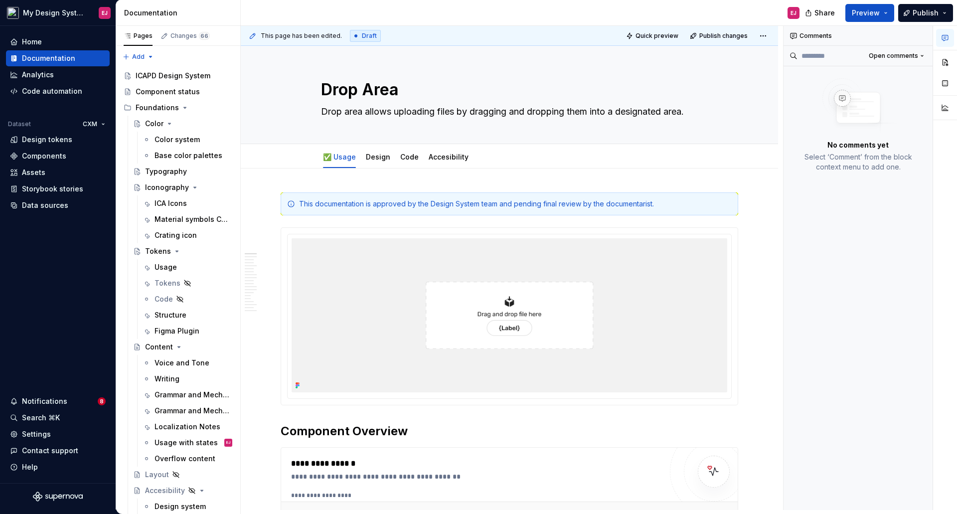
type textarea "*"
